Goal: Complete application form

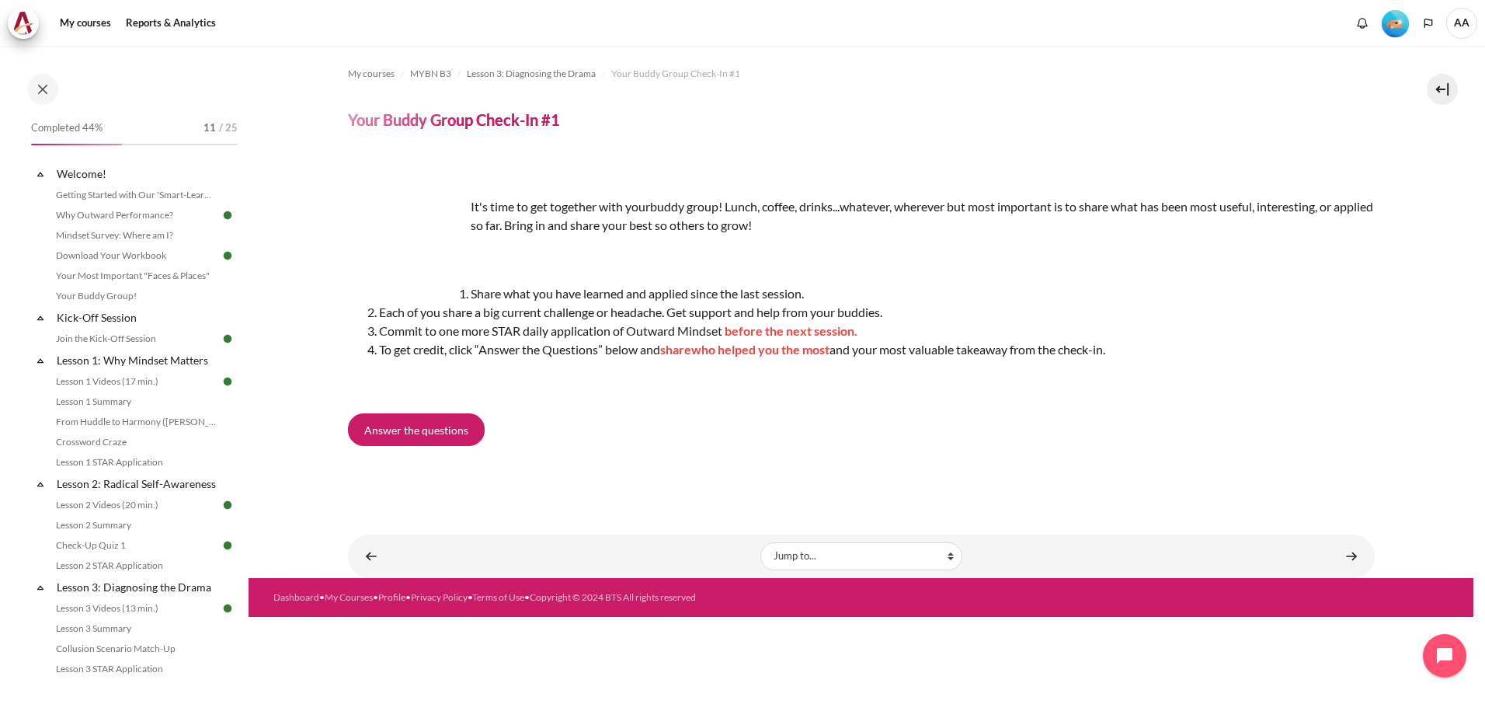
scroll to position [309, 0]
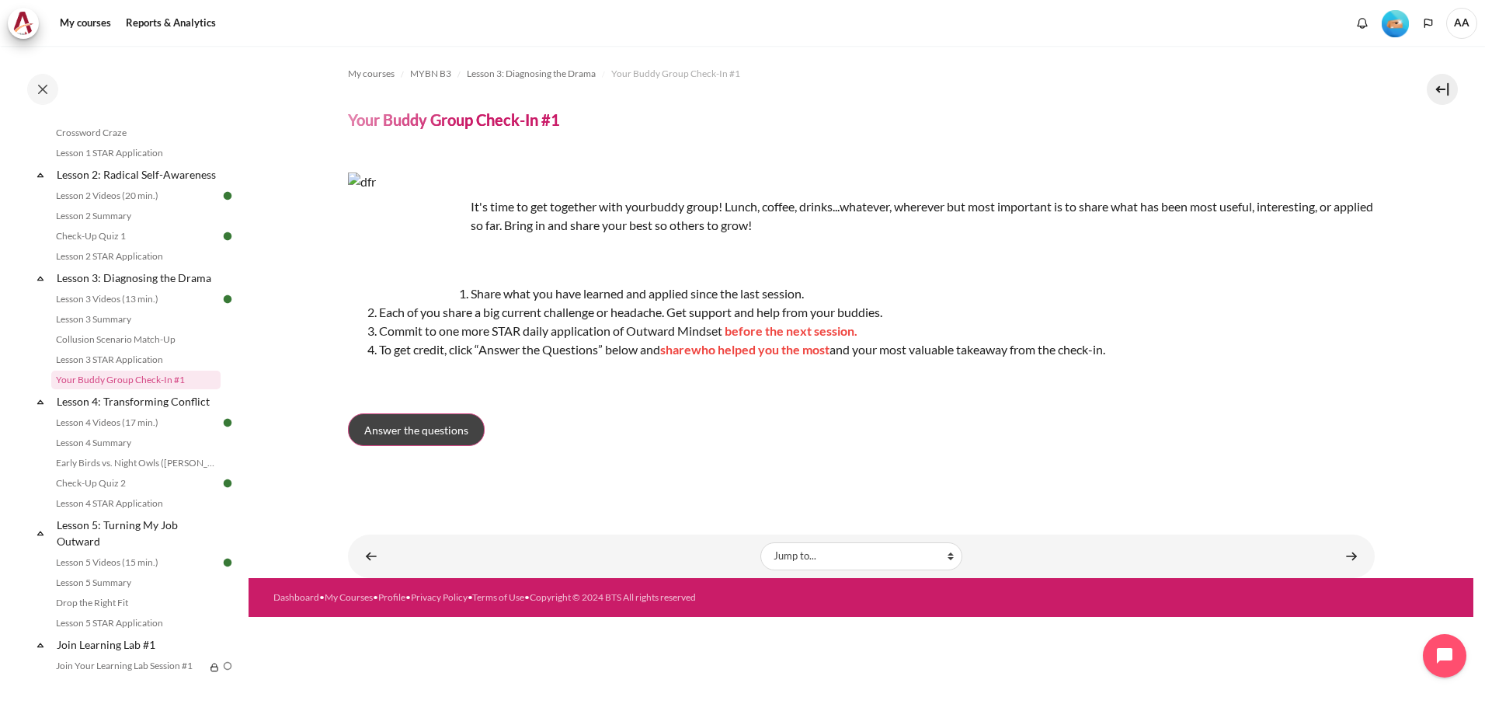
click at [409, 429] on span "Answer the questions" at bounding box center [416, 430] width 104 height 16
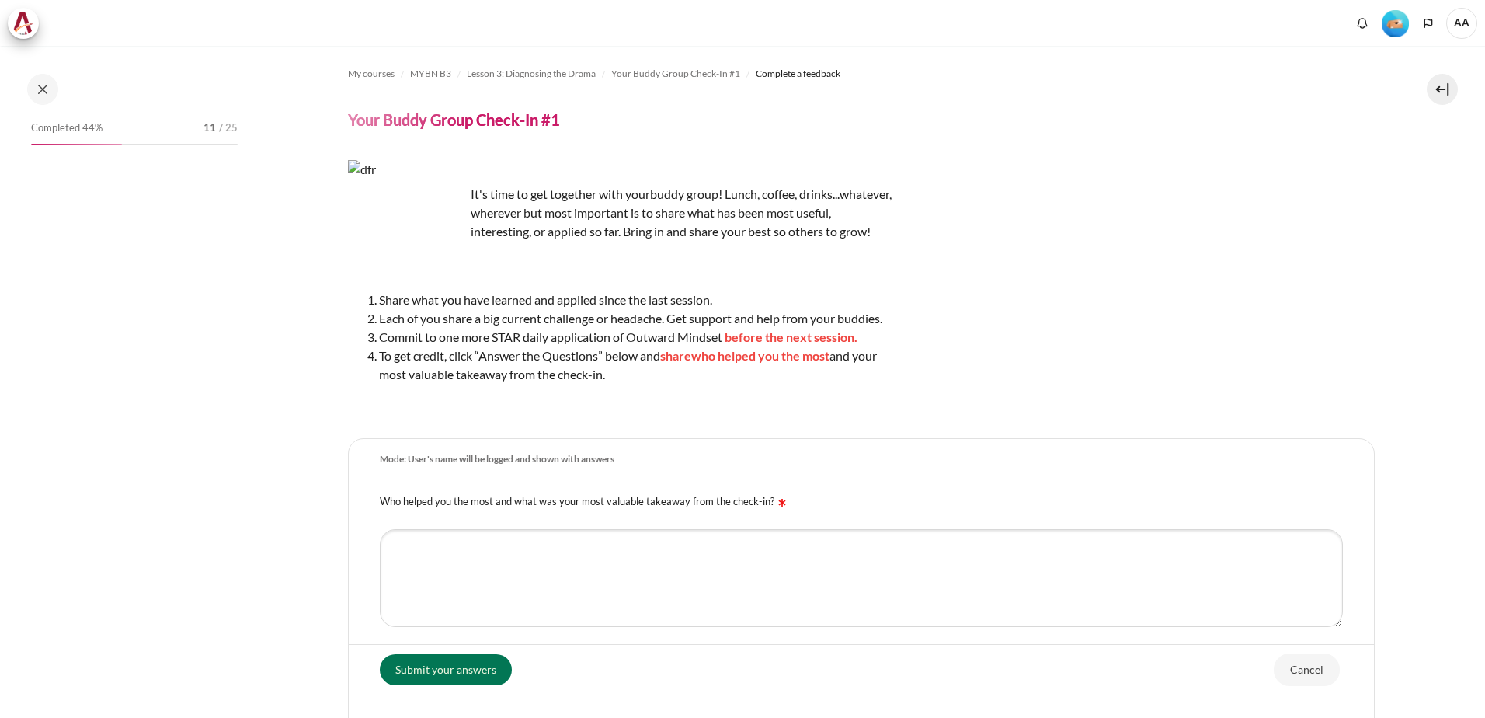
scroll to position [309, 0]
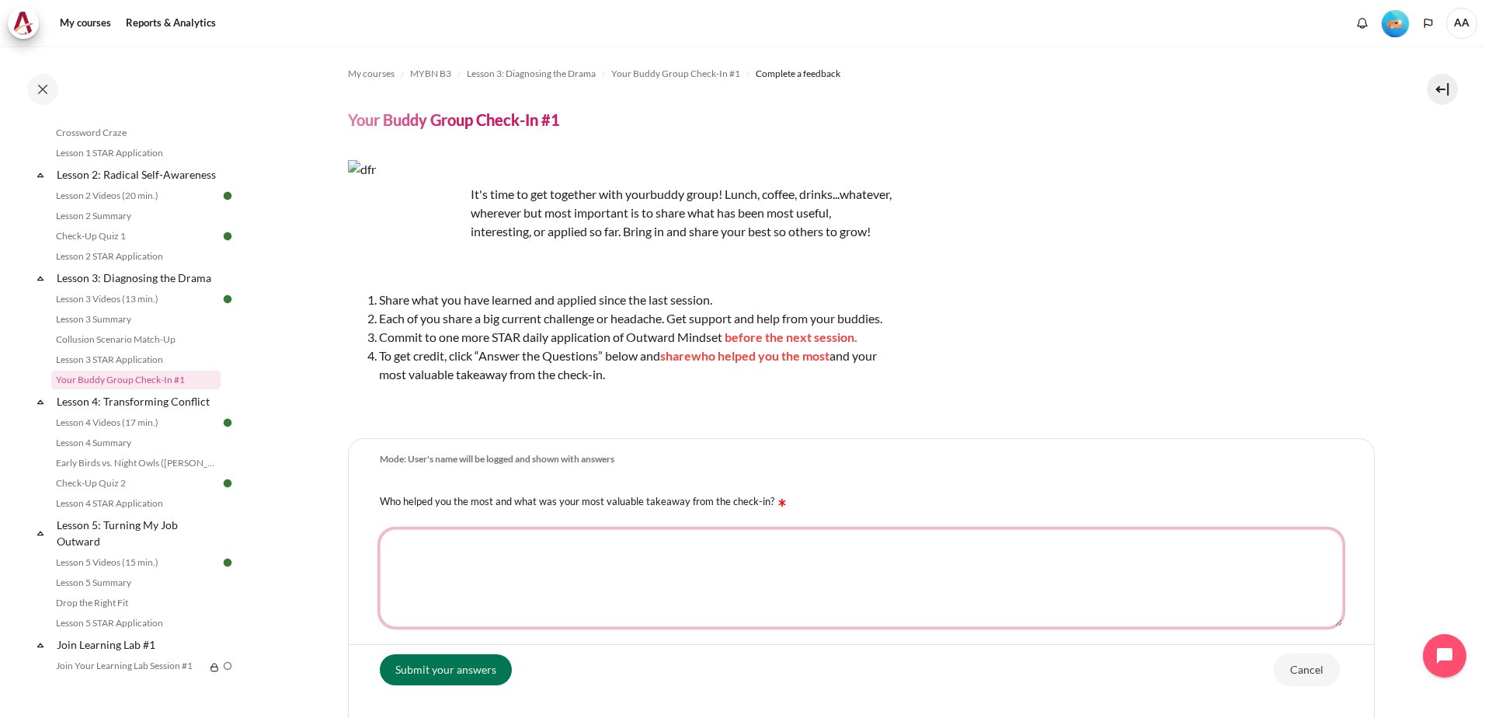
click at [584, 572] on textarea "Who helped you the most and what was your most valuable takeaway from the check…" at bounding box center [861, 578] width 963 height 98
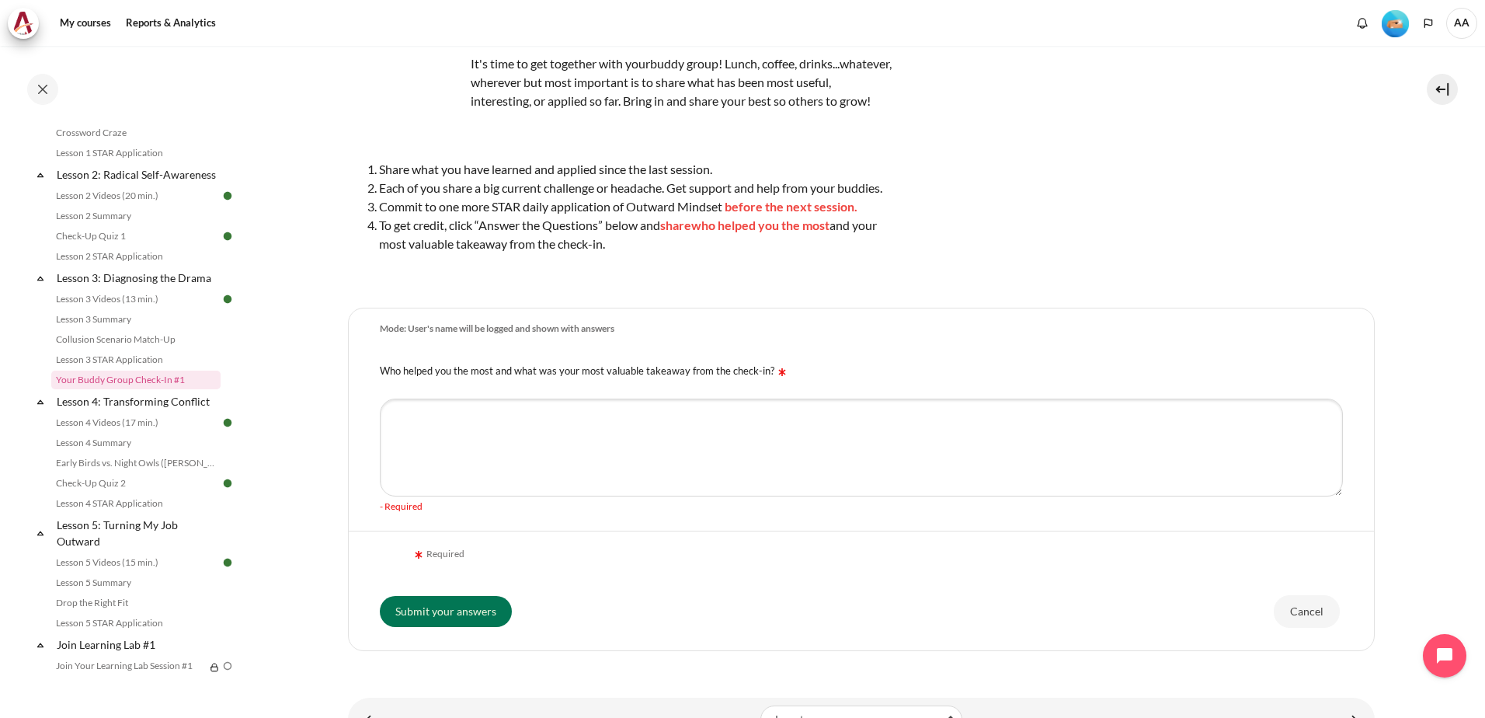
scroll to position [155, 0]
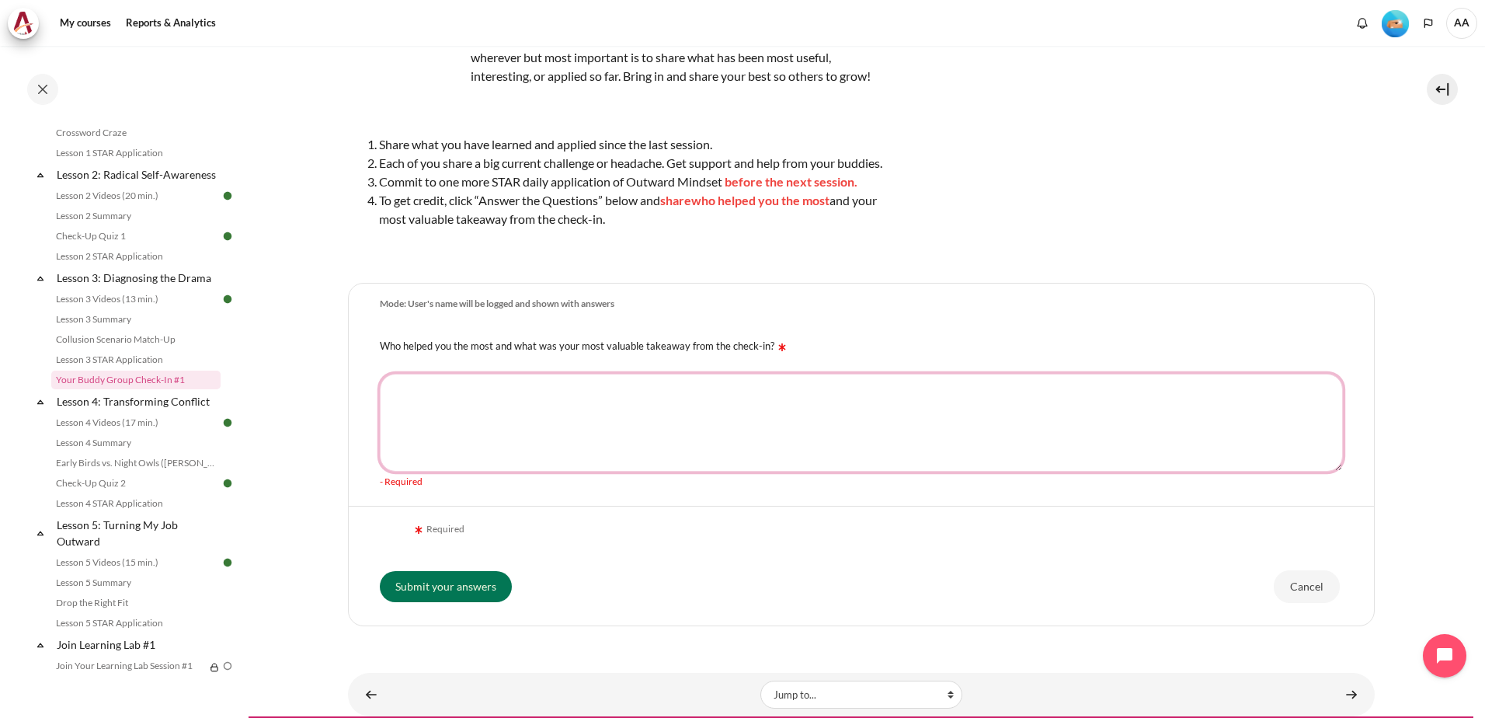
click at [443, 421] on textarea "Who helped you the most and what was your most valuable takeaway from the check…" at bounding box center [861, 423] width 963 height 98
click at [577, 415] on textarea "I learned from both Amelia &" at bounding box center [861, 423] width 963 height 98
click at [692, 403] on textarea "I learned from both Amelia & Pei Loo. Top-down approach" at bounding box center [861, 423] width 963 height 98
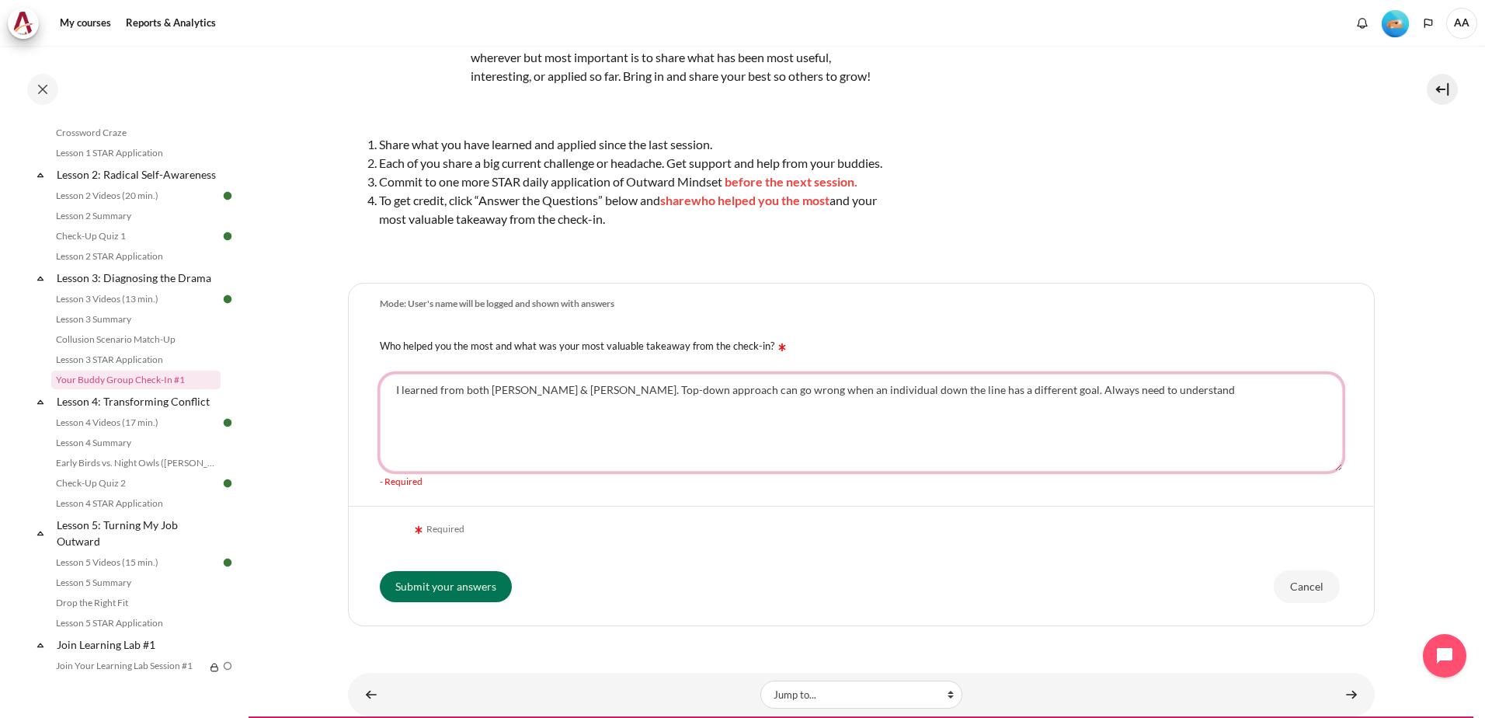
click at [826, 410] on textarea "I learned from both Amelia & Pei Loo. Top-down approach can go wrong when an in…" at bounding box center [861, 423] width 963 height 98
click at [833, 408] on textarea "I learned from both Amelia & Pei Loo. Top-down approach can go wrong when an in…" at bounding box center [861, 423] width 963 height 98
drag, startPoint x: 825, startPoint y: 408, endPoint x: 847, endPoint y: 406, distance: 22.6
click at [847, 406] on textarea "I learned from both Amelia & Pei Loo. Top-down approach can go wrong when an in…" at bounding box center [861, 423] width 963 height 98
drag, startPoint x: 760, startPoint y: 408, endPoint x: 777, endPoint y: 413, distance: 17.0
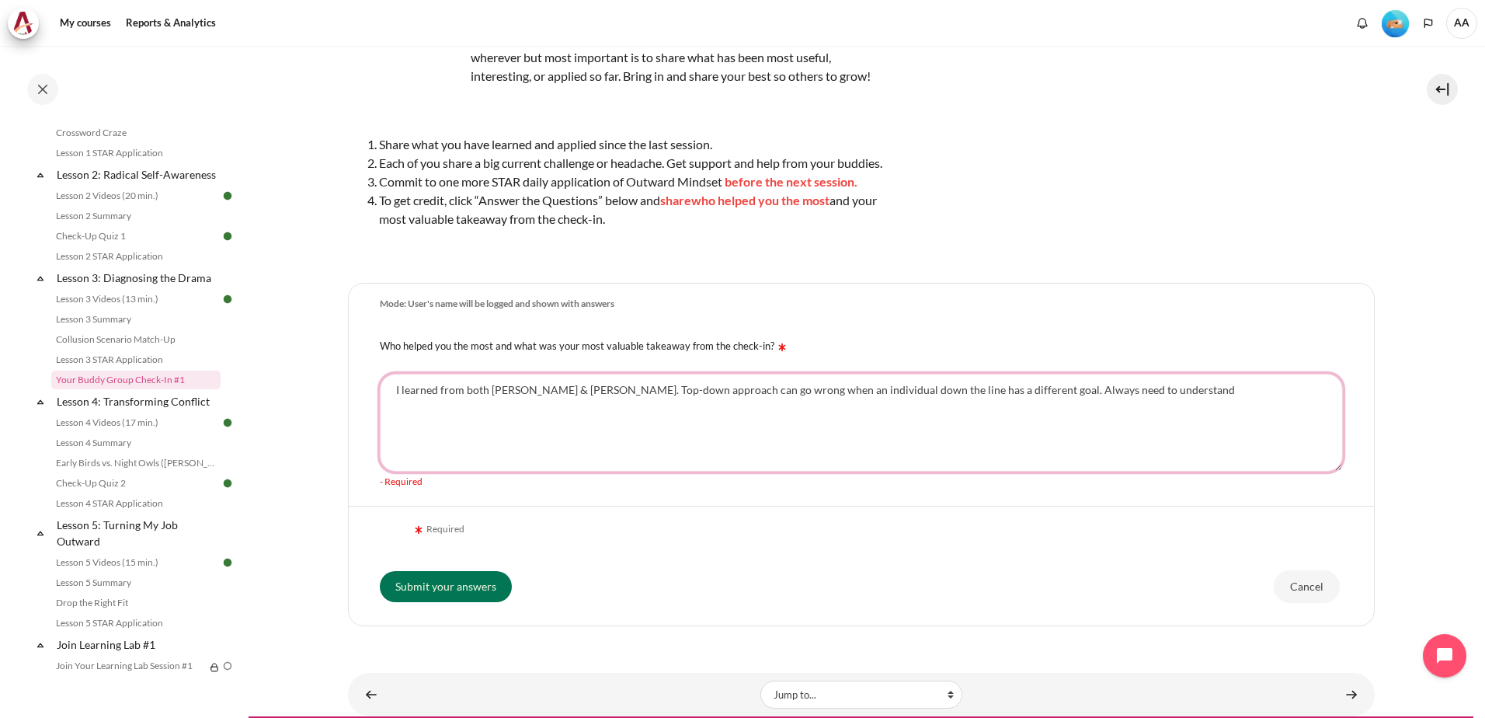
click at [777, 413] on textarea "I learned from both Amelia & Pei Loo. Top-down approach can go wrong when an in…" at bounding box center [861, 423] width 963 height 98
click at [775, 411] on textarea "I learned from both Amelia & Pei Loo. Top-down approach can go wrong when an in…" at bounding box center [861, 423] width 963 height 98
click at [771, 408] on textarea "I learned from both Amelia & Pei Loo. Top-down approach can go wrong when an in…" at bounding box center [861, 423] width 963 height 98
click at [787, 410] on textarea "I learned from both Amelia & Pei Loo. Top-down approach can go wrong when an in…" at bounding box center [861, 423] width 963 height 98
click at [984, 409] on textarea "I learned from both Amelia & Pei Loo. Top-down approach can go wrong when an in…" at bounding box center [861, 423] width 963 height 98
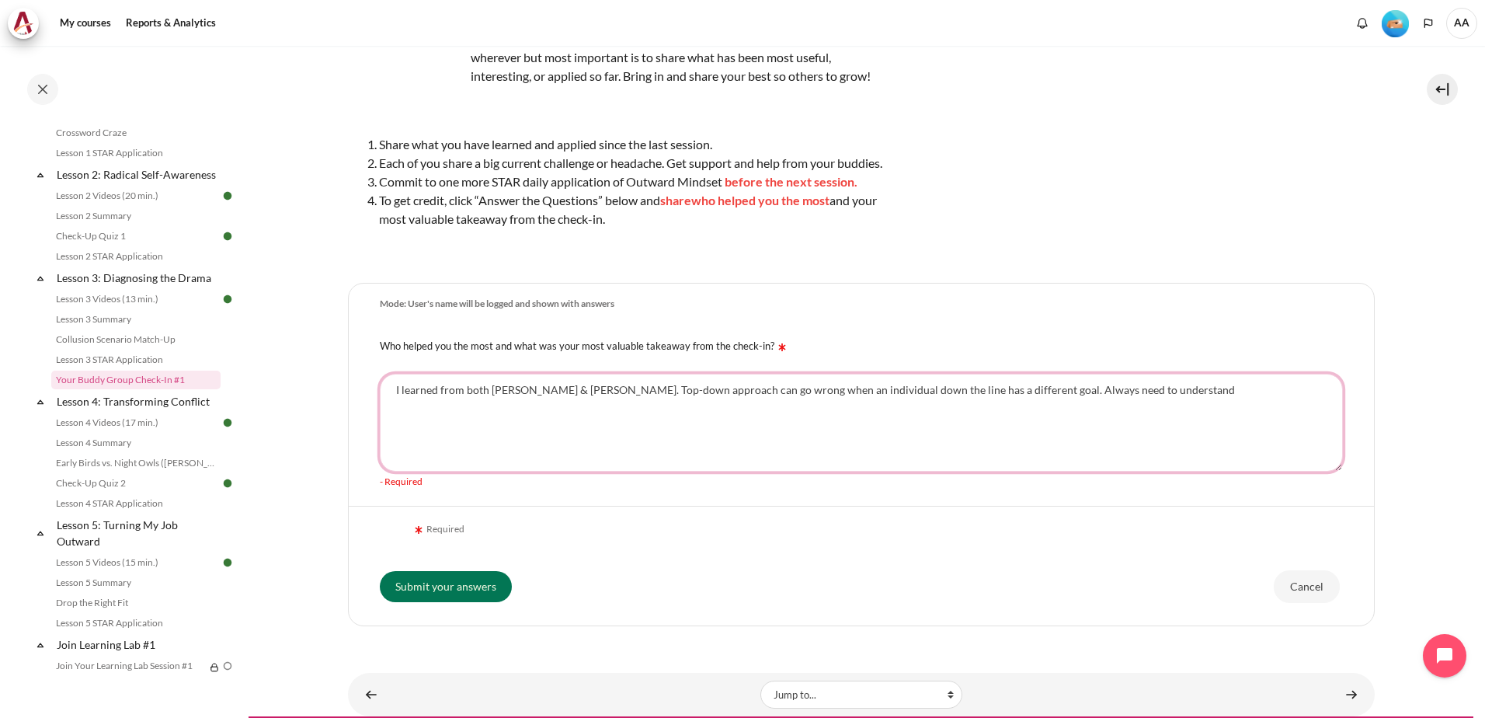
click at [1123, 408] on textarea "I learned from both Amelia & Pei Loo. Top-down approach can go wrong when an in…" at bounding box center [861, 423] width 963 height 98
drag, startPoint x: 1000, startPoint y: 405, endPoint x: 575, endPoint y: 396, distance: 425.7
click at [575, 396] on textarea "I learned from both Amelia & Pei Loo. Top-down approach can go wrong when an in…" at bounding box center [861, 423] width 963 height 98
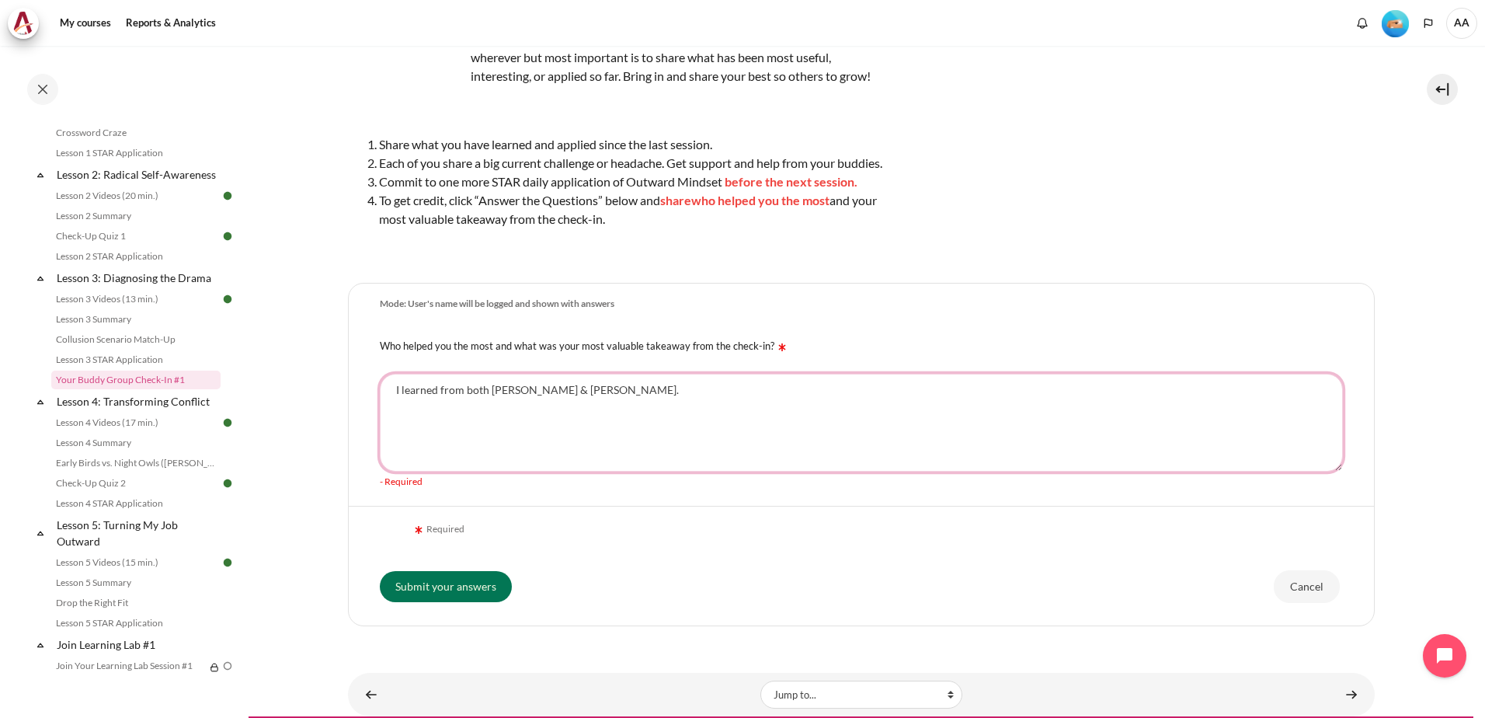
click at [610, 407] on textarea "I learned from both Amelia & Pei Loo." at bounding box center [861, 423] width 963 height 98
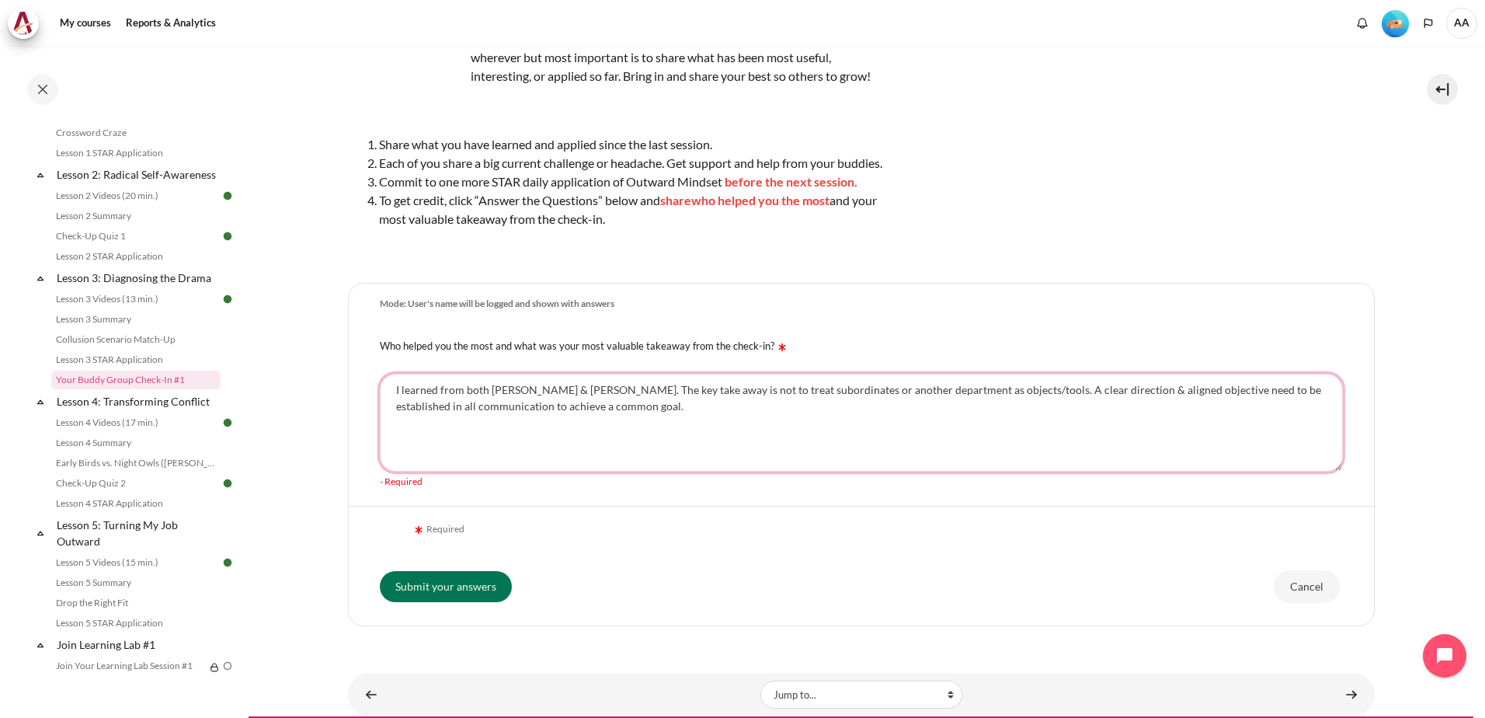
click at [652, 435] on textarea "I learned from both Amelia & Pei Loo. The key take away is not to treat subordi…" at bounding box center [861, 423] width 963 height 98
click at [851, 426] on textarea "I learned from both Amelia & Pei Loo. The key take away is not to treat subordi…" at bounding box center [861, 423] width 963 height 98
click at [965, 425] on textarea "I learned from both Amelia & Pei Loo. The key take away is not to treat subordi…" at bounding box center [861, 423] width 963 height 98
drag, startPoint x: 906, startPoint y: 432, endPoint x: 943, endPoint y: 438, distance: 37.8
click at [943, 438] on textarea "I learned from both Amelia & Pei Loo. The key take away is not to treat subordi…" at bounding box center [861, 423] width 963 height 98
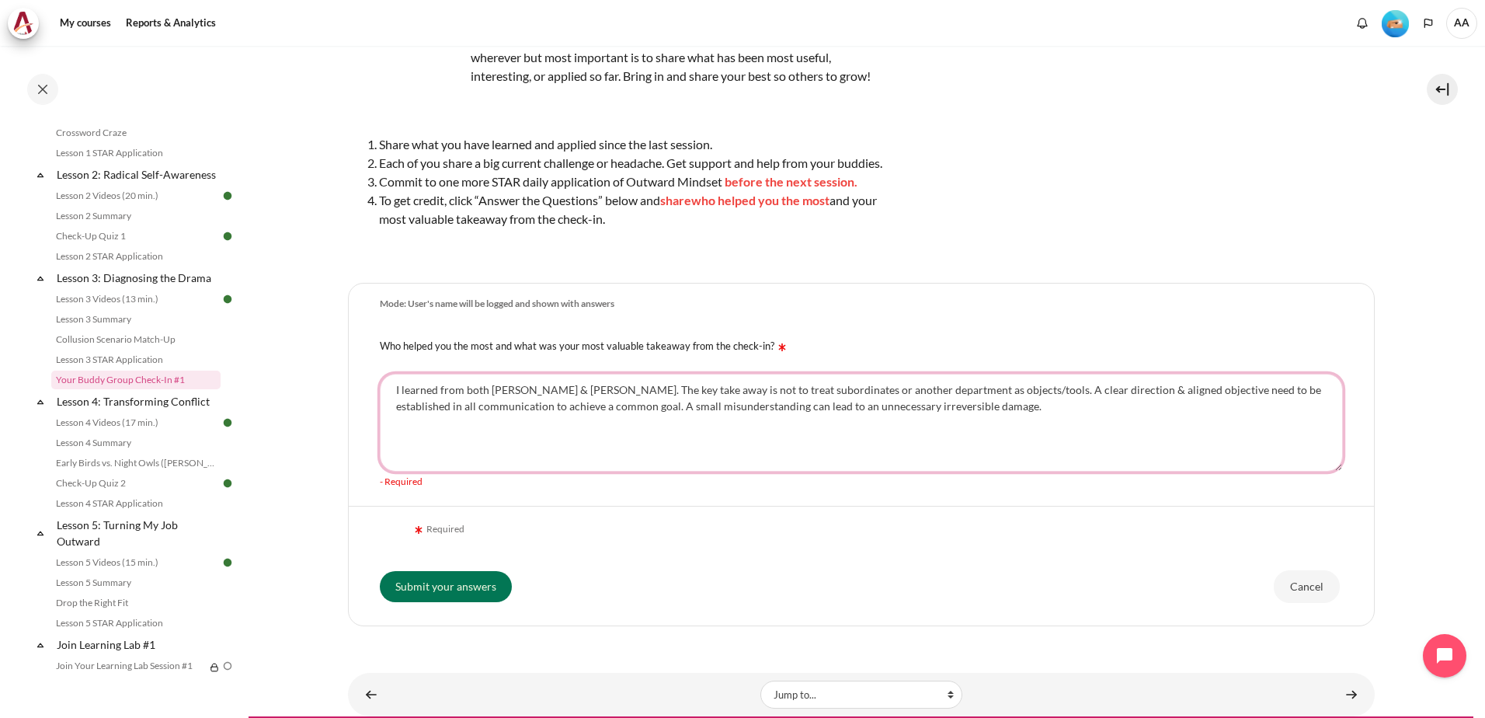
click at [959, 426] on textarea "I learned from both Amelia & Pei Loo. The key take away is not to treat subordi…" at bounding box center [861, 423] width 963 height 98
click at [1193, 431] on textarea "I learned from both Amelia & Pei Loo. The key take away is not to treat subordi…" at bounding box center [861, 423] width 963 height 98
drag, startPoint x: 735, startPoint y: 426, endPoint x: 725, endPoint y: 426, distance: 10.1
click at [725, 426] on textarea "I learned from both Amelia & Pei Loo. The key take away is not to treat subordi…" at bounding box center [861, 423] width 963 height 98
drag, startPoint x: 859, startPoint y: 425, endPoint x: 914, endPoint y: 430, distance: 55.4
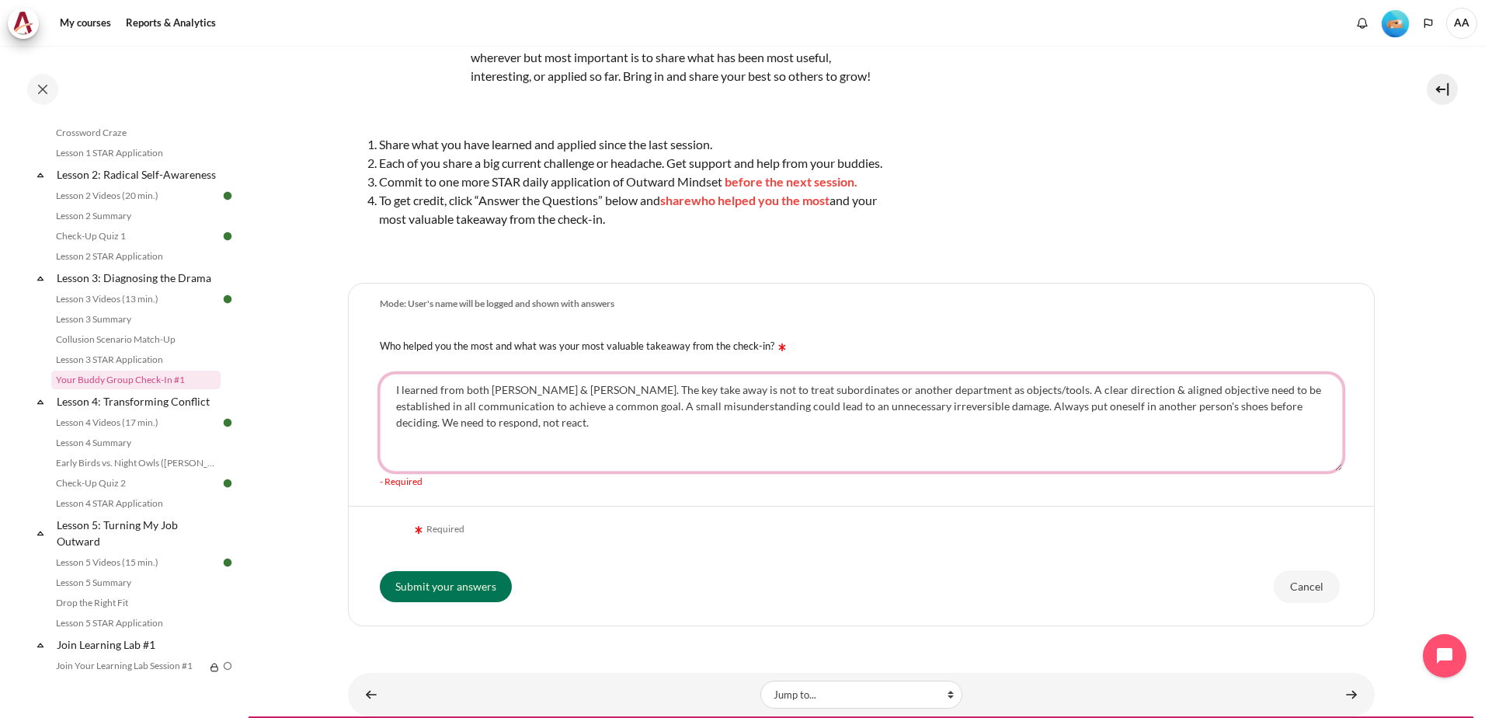
click at [914, 430] on textarea "I learned from both Amelia & Pei Loo. The key take away is not to treat subordi…" at bounding box center [861, 423] width 963 height 98
drag, startPoint x: 859, startPoint y: 429, endPoint x: 895, endPoint y: 431, distance: 36.6
click at [895, 431] on textarea "I learned from both Amelia & Pei Loo. The key take away is not to treat subordi…" at bounding box center [861, 423] width 963 height 98
type textarea "I learned from both Amelia & Pei Loo. The key take away is not to treat subordi…"
click at [444, 602] on input "Submit your answers" at bounding box center [446, 586] width 132 height 31
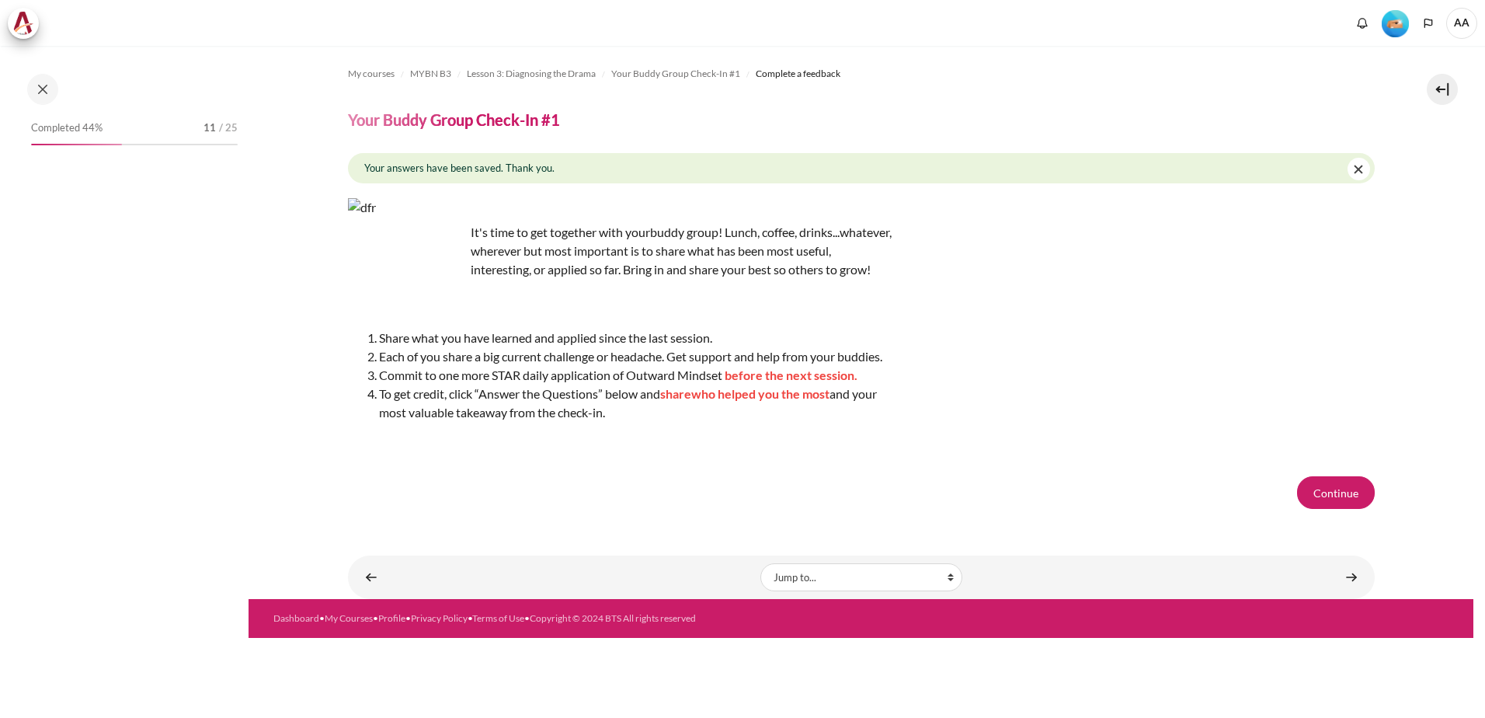
scroll to position [309, 0]
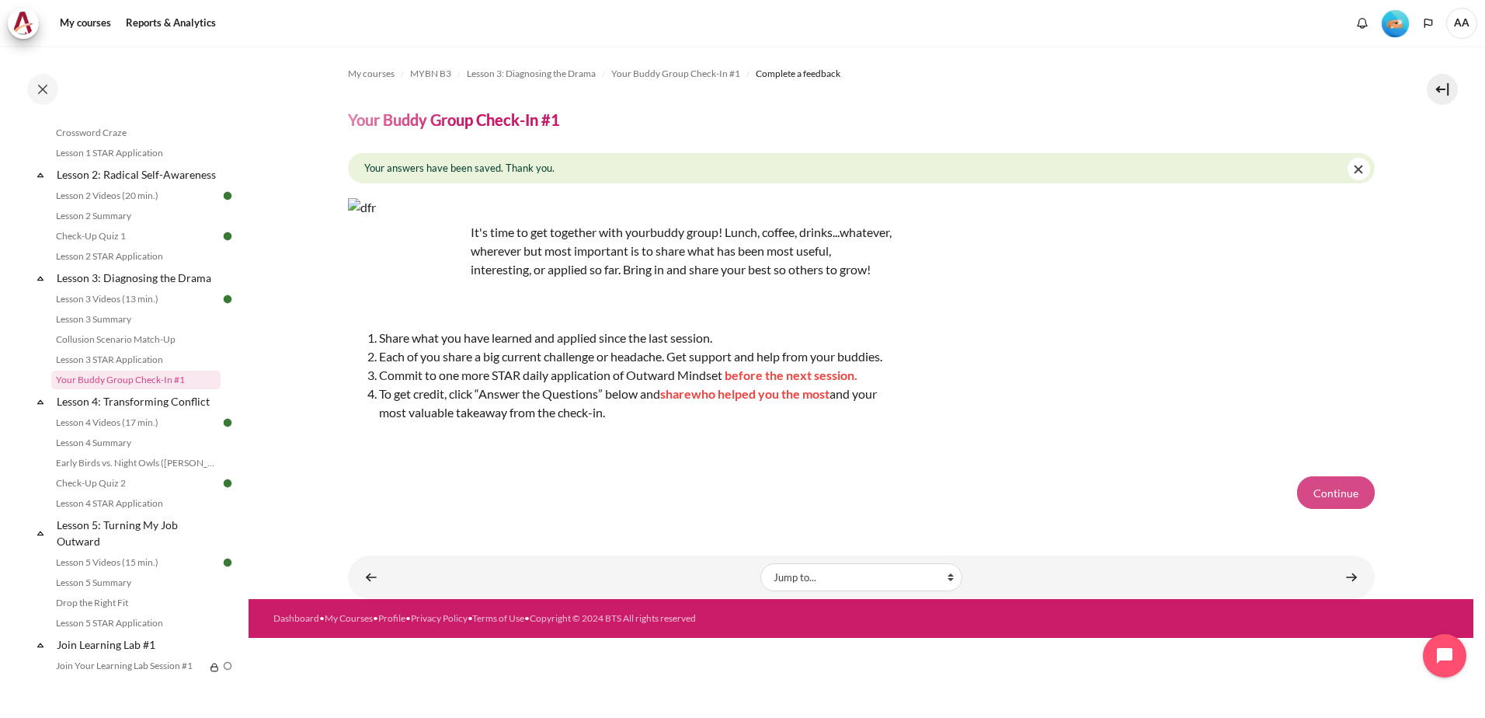
click at [1338, 509] on button "Continue" at bounding box center [1336, 492] width 78 height 33
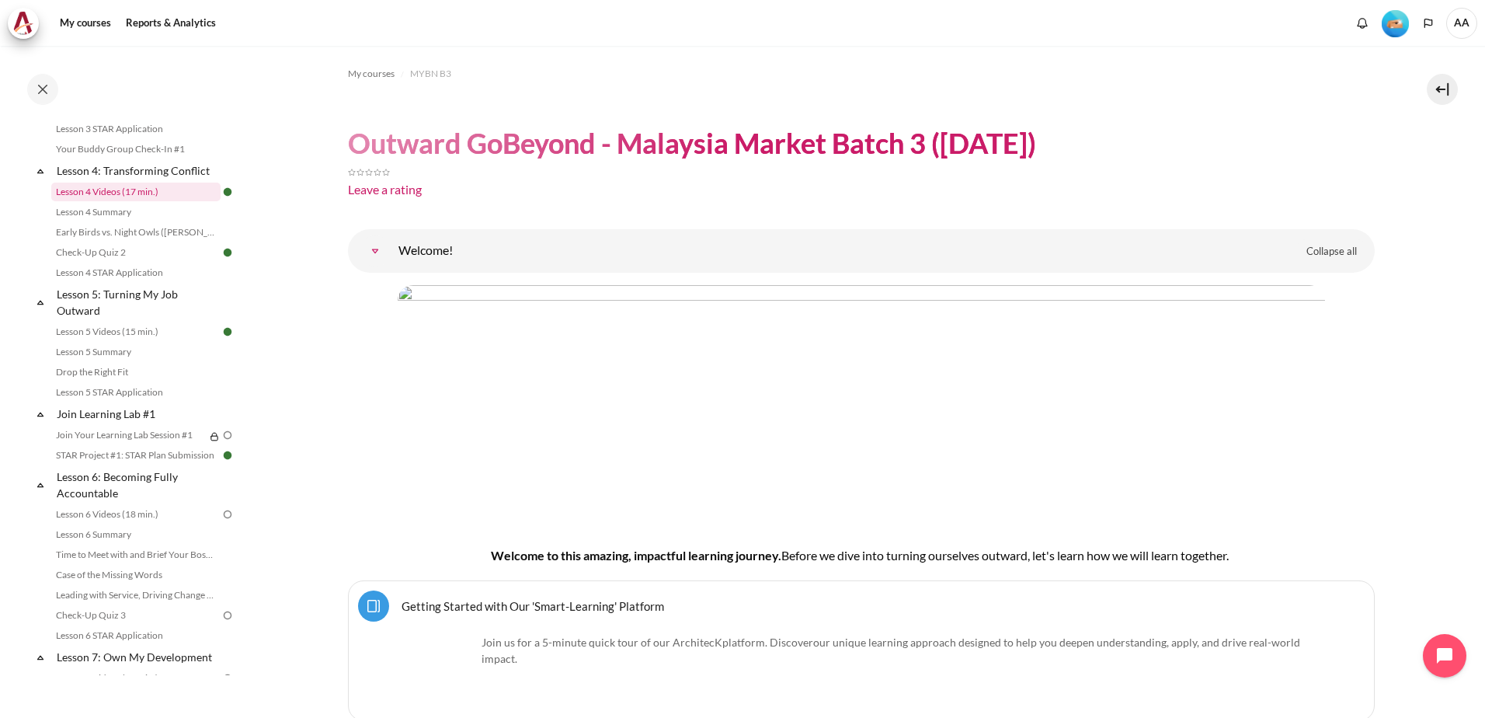
scroll to position [621, 0]
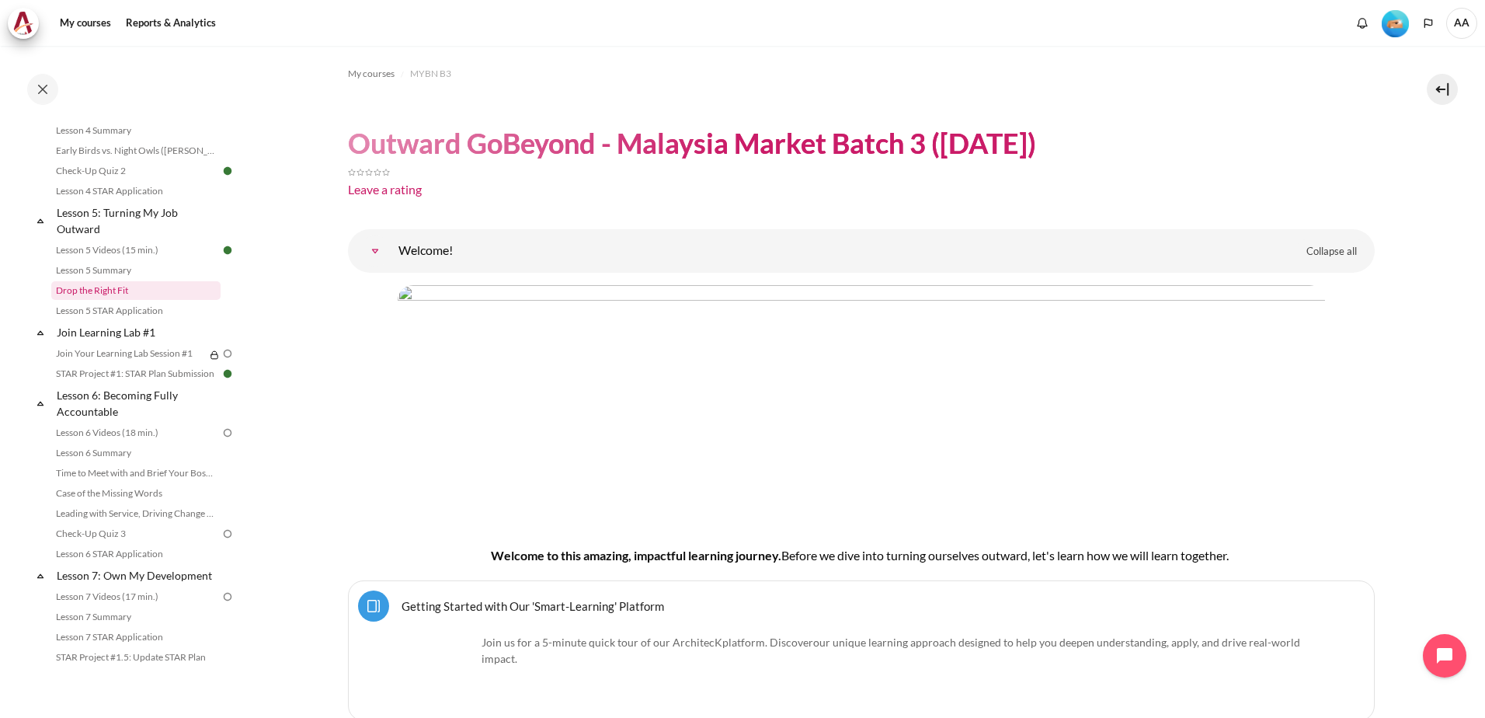
click at [102, 300] on link "Drop the Right Fit" at bounding box center [135, 290] width 169 height 19
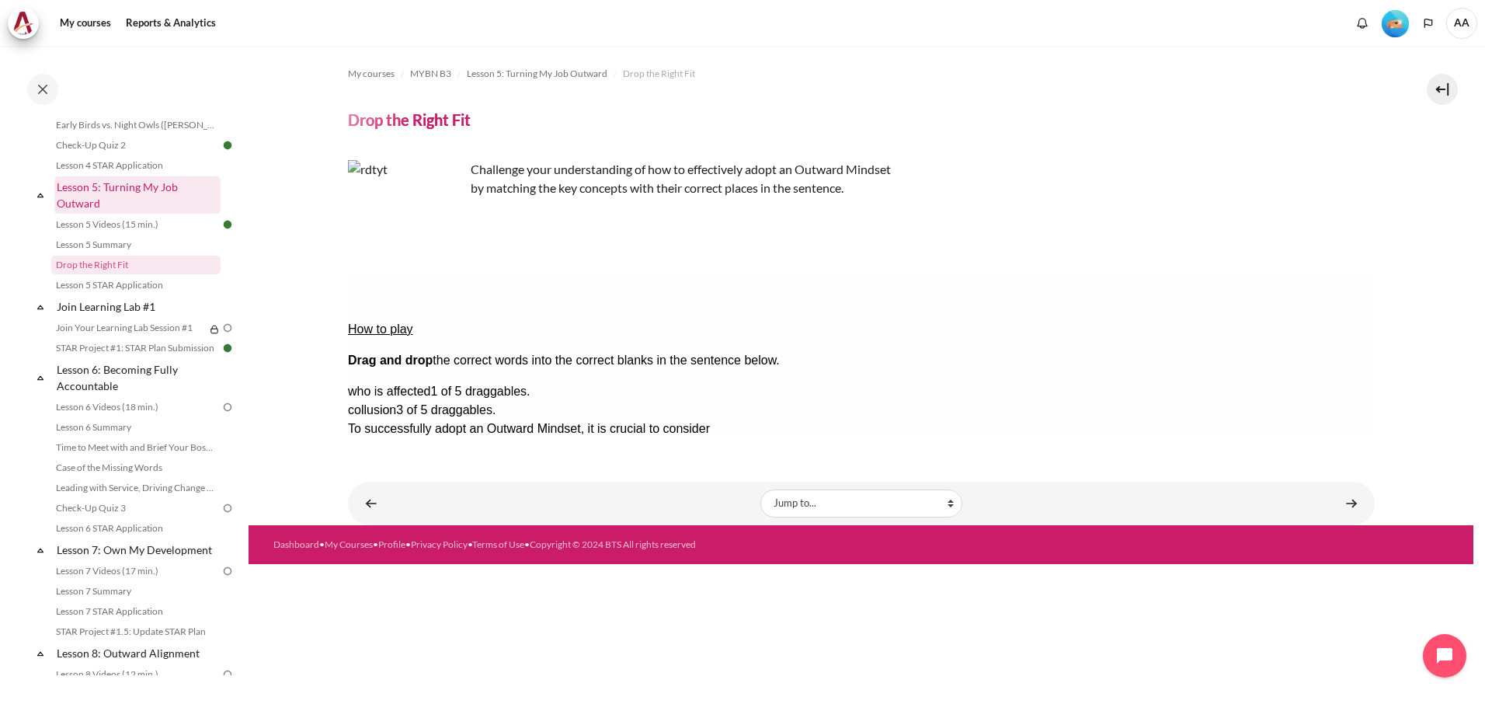
scroll to position [687, 0]
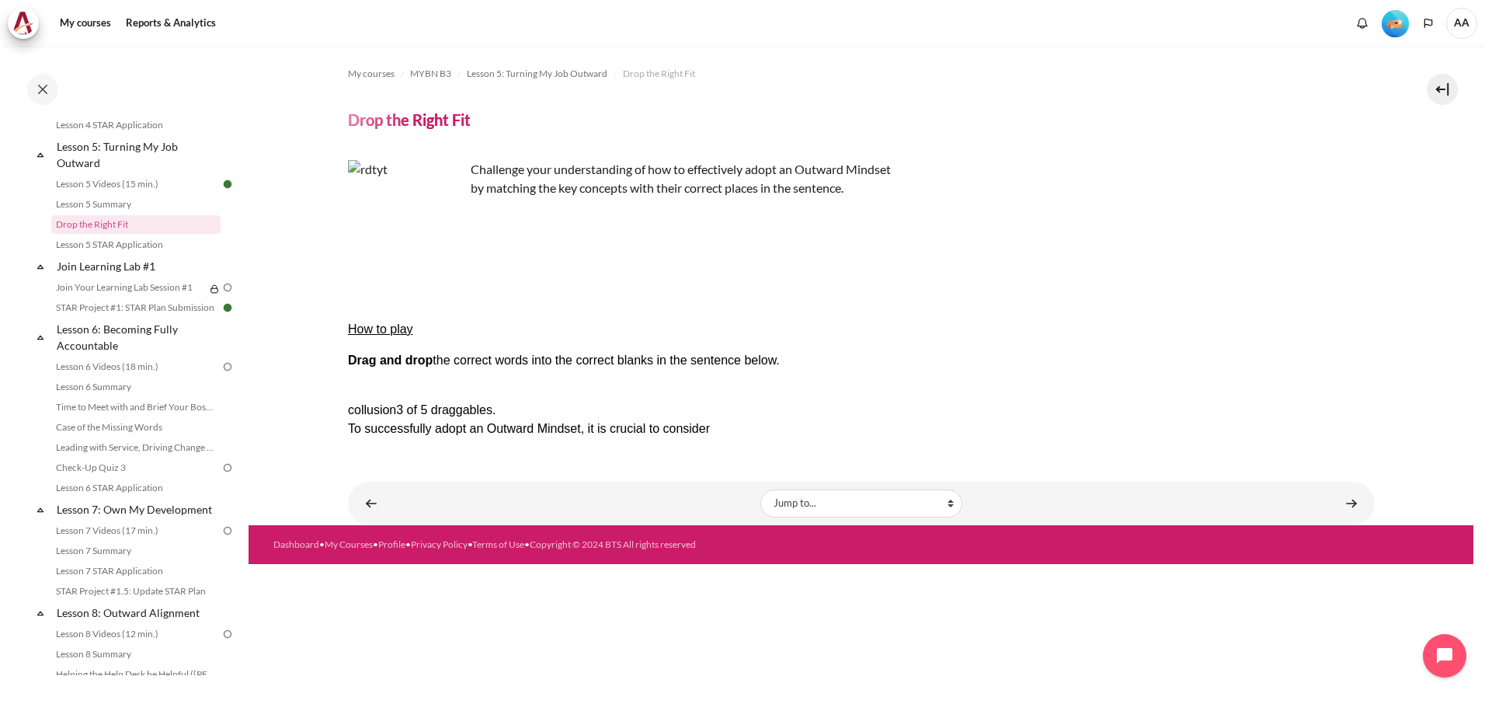
drag, startPoint x: 1303, startPoint y: 345, endPoint x: 927, endPoint y: 370, distance: 377.5
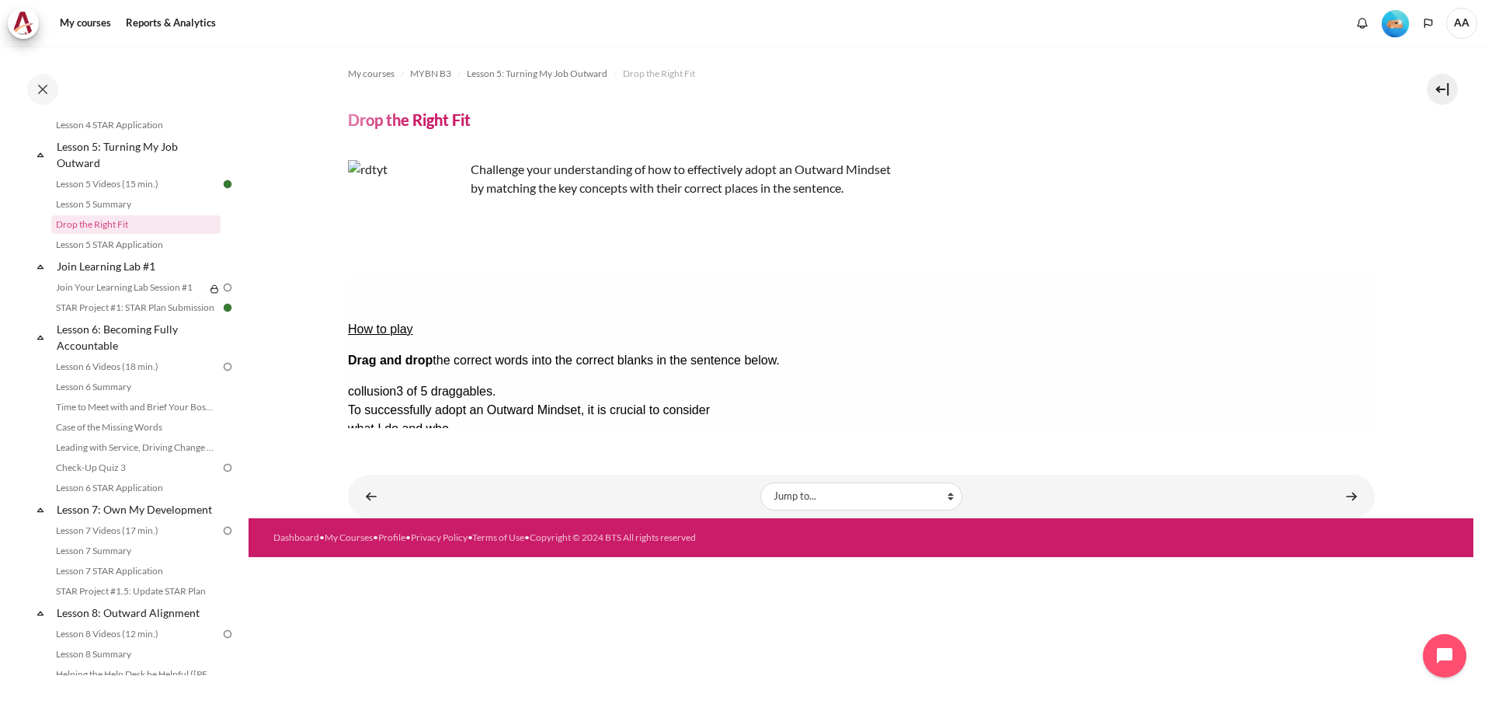
click at [389, 570] on button "Check Check the answers. The responses will be marked as correct, incorrect, or…" at bounding box center [368, 578] width 42 height 16
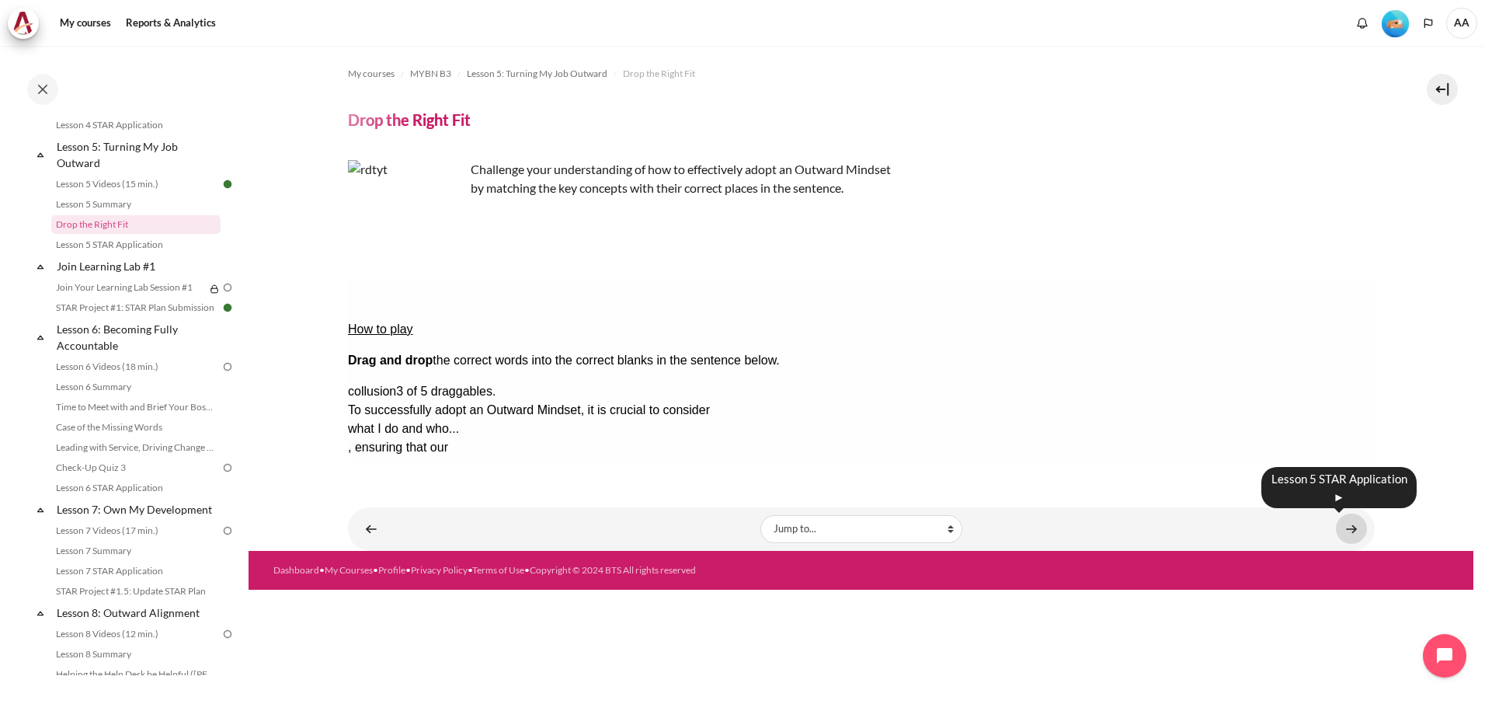
click at [1359, 528] on link "Content" at bounding box center [1351, 528] width 31 height 30
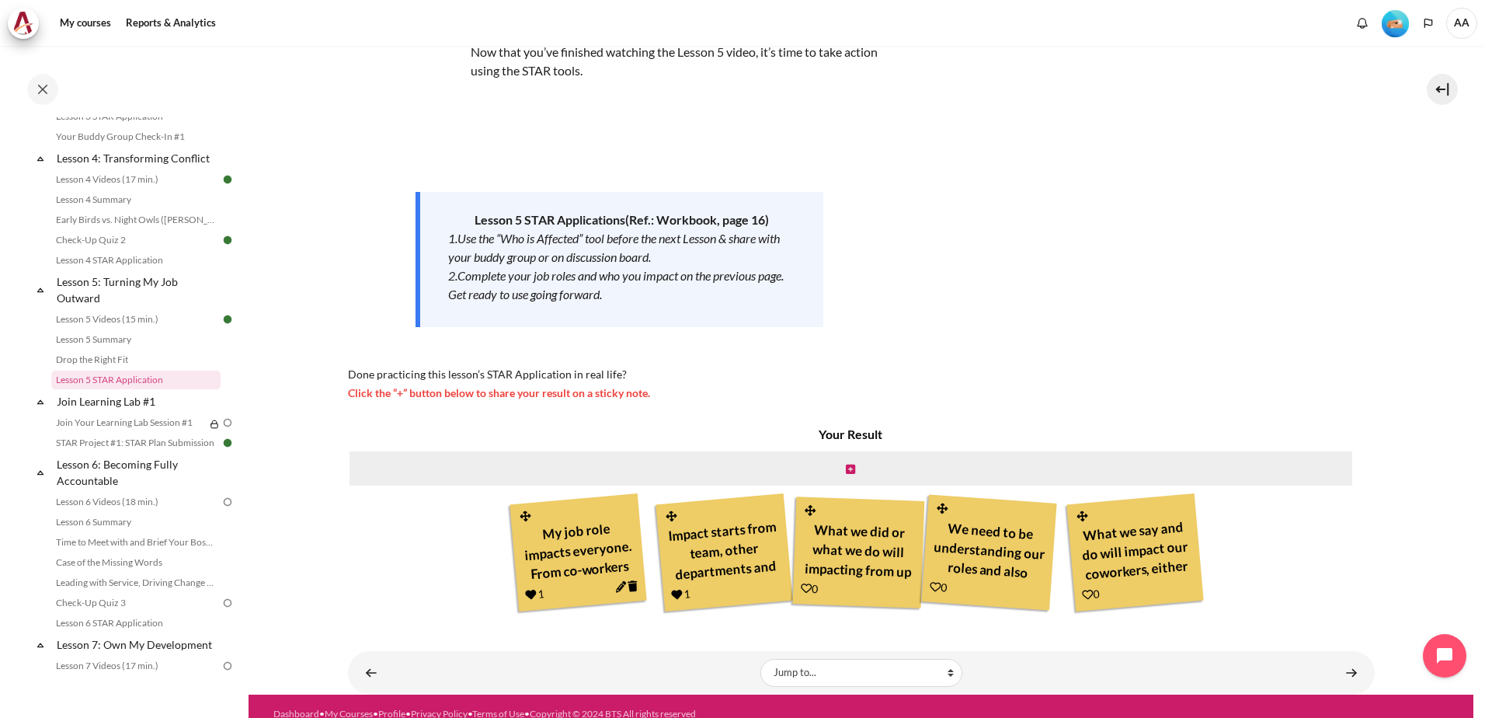
scroll to position [127, 0]
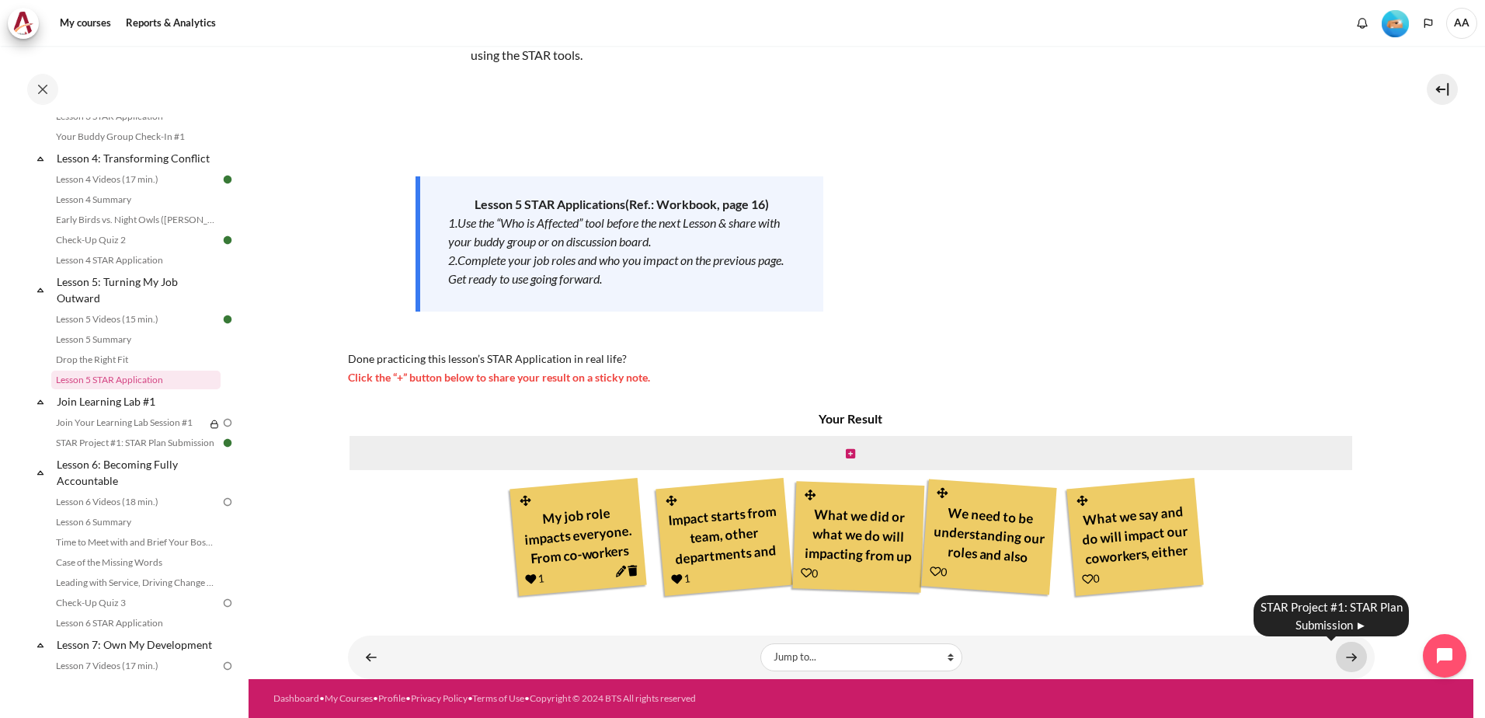
click at [1337, 655] on link "Content" at bounding box center [1351, 656] width 31 height 30
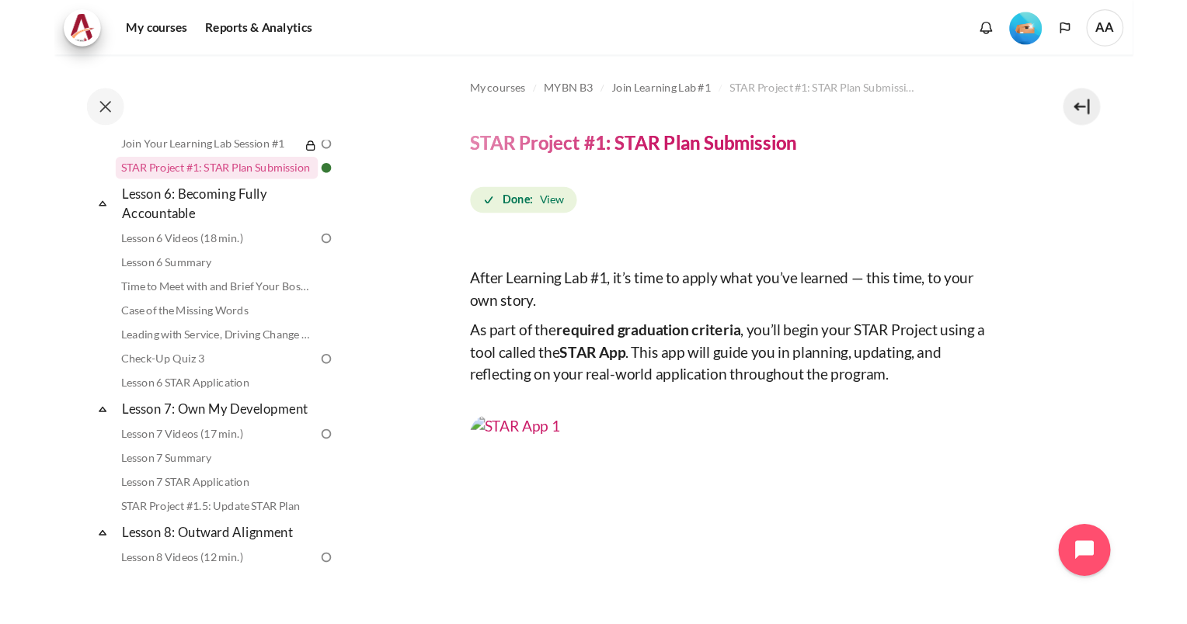
scroll to position [854, 0]
